Goal: Task Accomplishment & Management: Complete application form

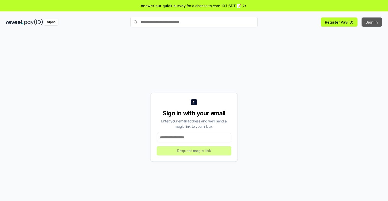
click at [372, 22] on button "Sign In" at bounding box center [371, 22] width 20 height 9
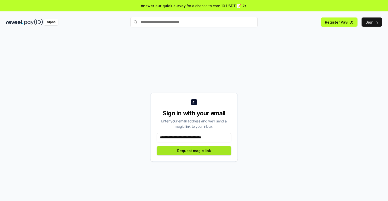
type input "**********"
click at [194, 151] on button "Request magic link" at bounding box center [194, 151] width 75 height 9
